Goal: Navigation & Orientation: Understand site structure

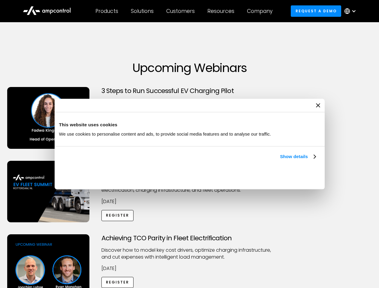
click at [280, 160] on link "Show details" at bounding box center [297, 156] width 35 height 7
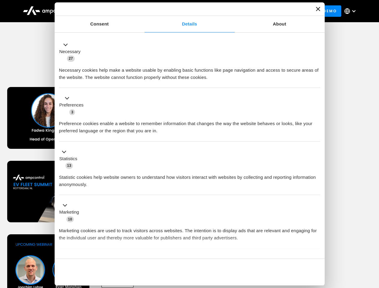
click at [316, 81] on div "Necessary cookies help make a website usable by enabling basic functions like p…" at bounding box center [189, 71] width 261 height 19
click at [372, 242] on div "Achieving TCO Parity in Fleet Electrification Discover how to model key cost dr…" at bounding box center [189, 281] width 377 height 94
click at [184, 11] on div "Customers" at bounding box center [180, 11] width 28 height 7
click at [106, 11] on div "Products" at bounding box center [106, 11] width 23 height 7
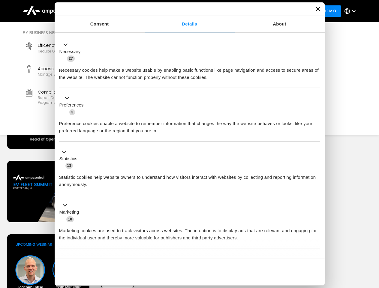
click at [142, 11] on div "Solutions" at bounding box center [142, 11] width 23 height 7
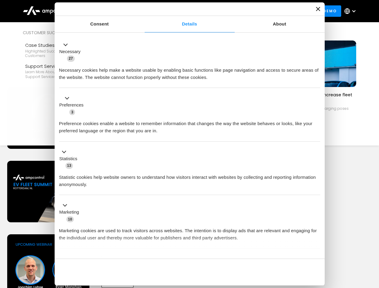
click at [181, 11] on div "Customers" at bounding box center [180, 11] width 28 height 7
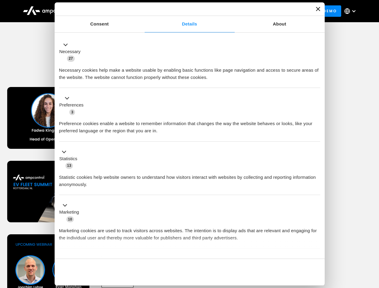
click at [222, 11] on div "Resources" at bounding box center [220, 11] width 27 height 7
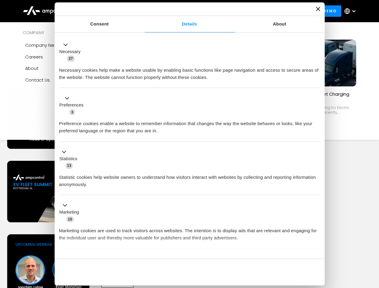
click at [261, 11] on div "Company" at bounding box center [259, 11] width 25 height 7
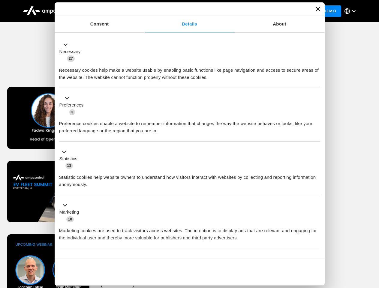
click at [351, 11] on div at bounding box center [353, 11] width 5 height 5
